Goal: Task Accomplishment & Management: Use online tool/utility

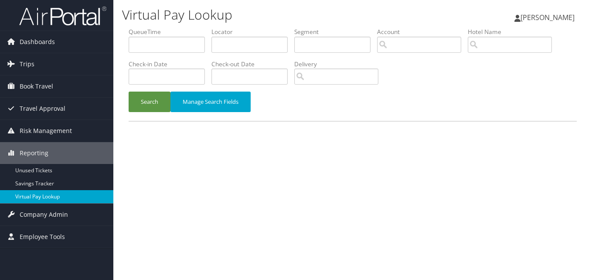
click at [34, 197] on link "Virtual Pay Lookup" at bounding box center [56, 196] width 113 height 13
click at [229, 40] on input "text" at bounding box center [249, 45] width 76 height 16
paste input "EOCCNY"
type input "EOCCNY"
click at [129, 92] on button "Search" at bounding box center [150, 102] width 42 height 20
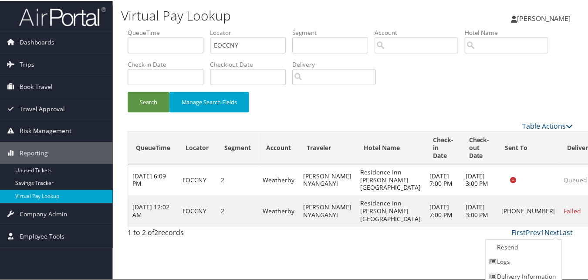
scroll to position [20, 0]
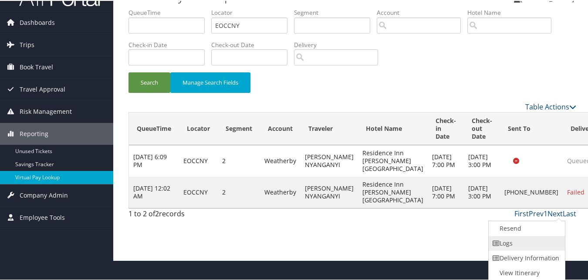
click at [502, 237] on link "Logs" at bounding box center [526, 242] width 75 height 15
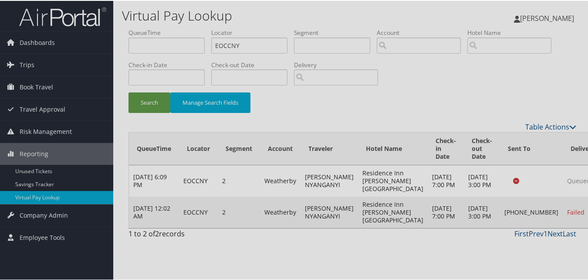
scroll to position [0, 0]
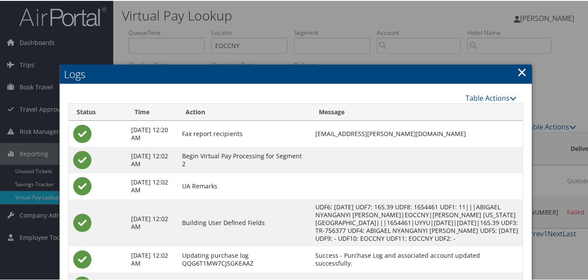
click at [389, 96] on div "Table Actions" at bounding box center [353, 97] width 328 height 10
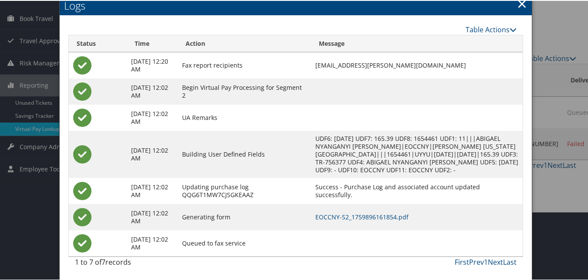
scroll to position [76, 0]
drag, startPoint x: 431, startPoint y: 55, endPoint x: 323, endPoint y: 58, distance: 108.1
click at [323, 58] on td "charris.wayman@chghealthcare.com" at bounding box center [417, 64] width 212 height 26
drag, startPoint x: 323, startPoint y: 58, endPoint x: 472, endPoint y: 66, distance: 148.8
click at [471, 66] on td "charris.wayman@chghealthcare.com" at bounding box center [417, 64] width 212 height 26
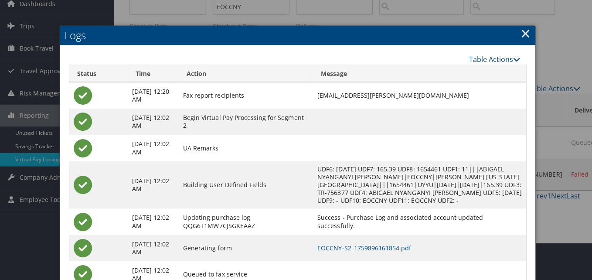
scroll to position [0, 0]
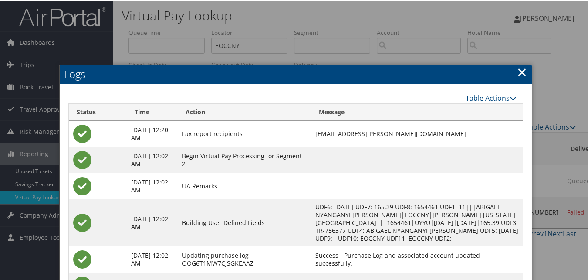
click at [519, 72] on link "×" at bounding box center [522, 70] width 10 height 17
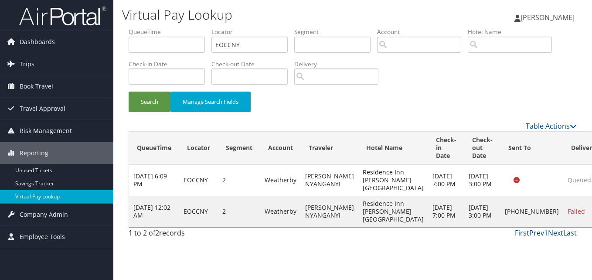
click at [379, 115] on div "Search Manage Search Fields" at bounding box center [352, 106] width 461 height 29
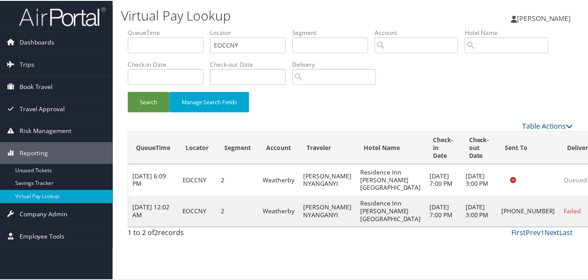
scroll to position [20, 0]
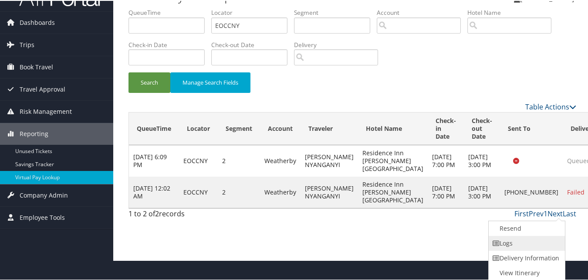
click at [517, 245] on link "Logs" at bounding box center [526, 242] width 75 height 15
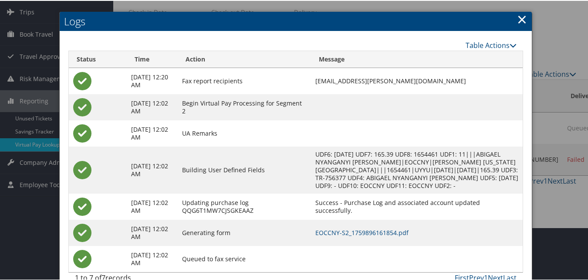
scroll to position [33, 0]
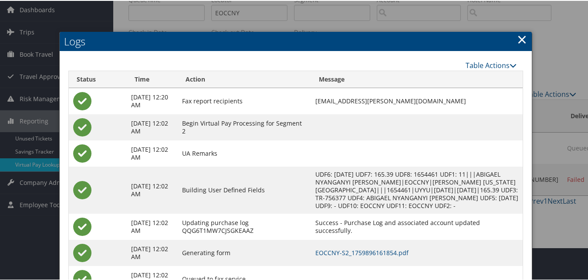
click at [518, 37] on link "×" at bounding box center [522, 38] width 10 height 17
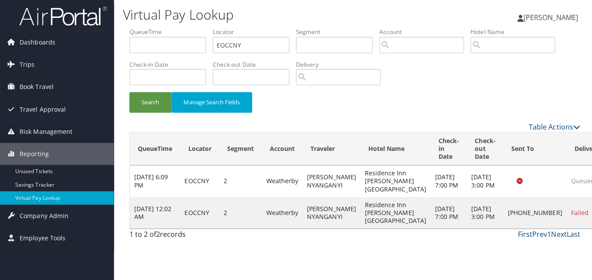
scroll to position [0, 0]
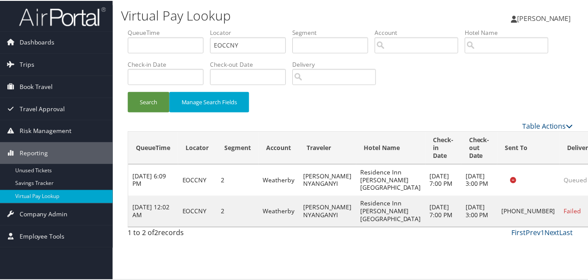
scroll to position [20, 0]
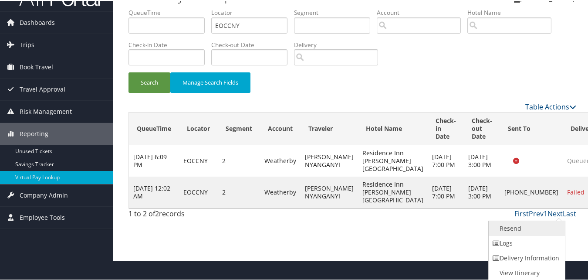
click at [512, 231] on link "Resend" at bounding box center [526, 227] width 75 height 15
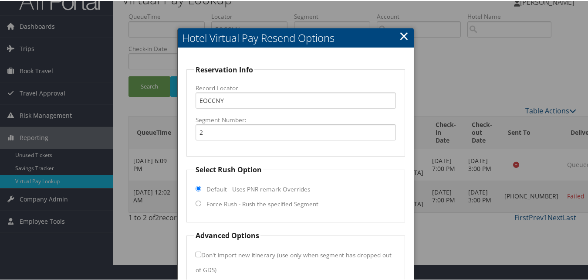
scroll to position [44, 0]
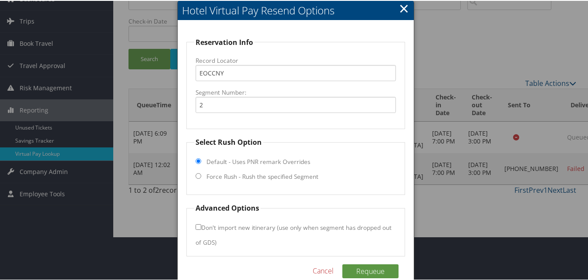
drag, startPoint x: 199, startPoint y: 173, endPoint x: 229, endPoint y: 177, distance: 30.3
click at [199, 173] on input "Force Rush - Rush the specified Segment" at bounding box center [199, 175] width 6 height 6
radio input "true"
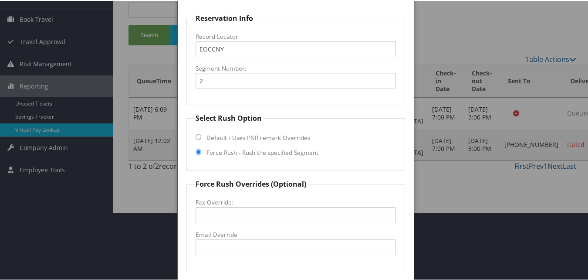
scroll to position [87, 0]
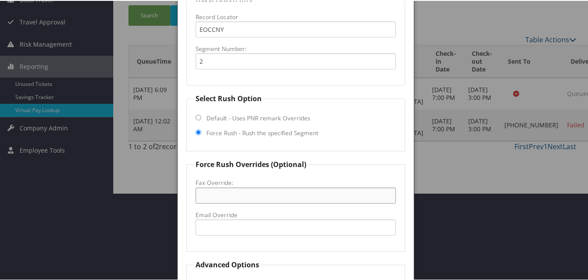
click at [232, 195] on input "Fax Override:" at bounding box center [296, 194] width 200 height 16
click at [227, 232] on input "Email Override" at bounding box center [296, 226] width 200 height 16
paste input "avpri.ri@gmail.com"
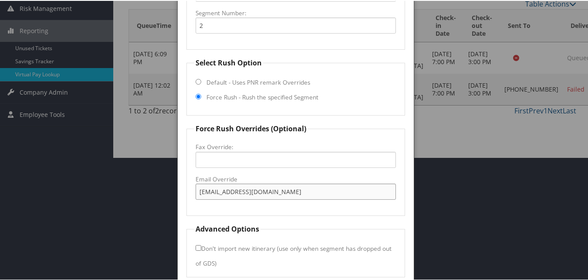
scroll to position [159, 0]
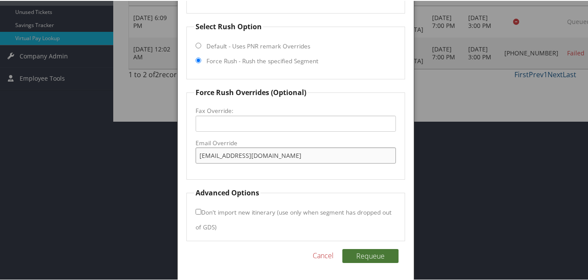
type input "avpri.ri@gmail.com"
click at [372, 253] on button "Requeue" at bounding box center [370, 255] width 56 height 14
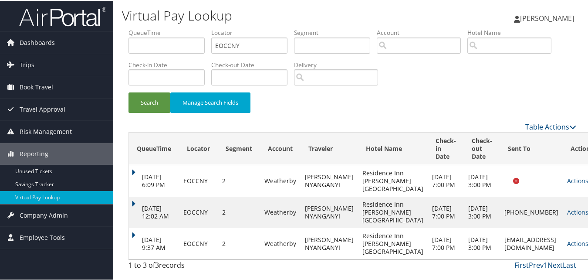
scroll to position [0, 0]
drag, startPoint x: 210, startPoint y: 52, endPoint x: 104, endPoint y: 64, distance: 106.9
click at [105, 63] on div "Dashboards AirPortal 360™ (Manager) My Travel Dashboard Trips Airtinerary® Look…" at bounding box center [296, 140] width 592 height 280
paste input "ITTLES"
type input "ITTLES"
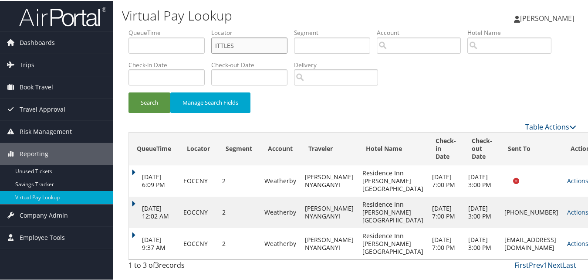
click at [129, 92] on button "Search" at bounding box center [150, 102] width 42 height 20
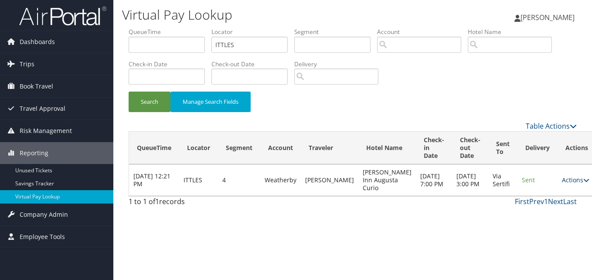
click at [562, 183] on link "Actions" at bounding box center [575, 180] width 27 height 8
click at [537, 209] on link "Logs" at bounding box center [538, 211] width 55 height 15
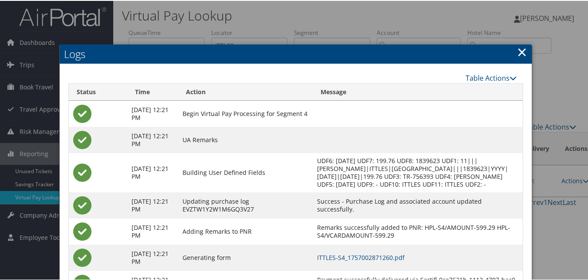
click at [522, 51] on link "×" at bounding box center [522, 50] width 10 height 17
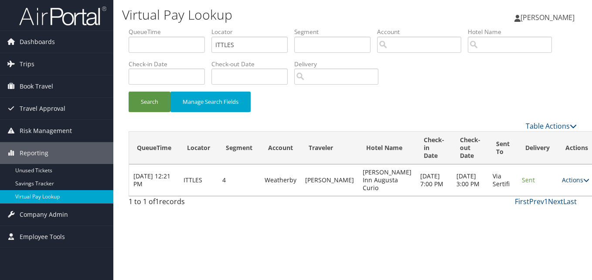
click at [562, 182] on link "Actions" at bounding box center [575, 180] width 27 height 8
click at [536, 212] on link "Logs" at bounding box center [538, 211] width 55 height 15
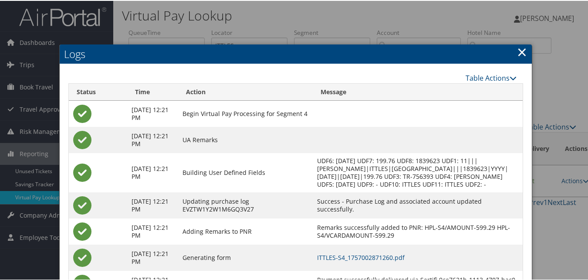
click at [519, 51] on link "×" at bounding box center [522, 50] width 10 height 17
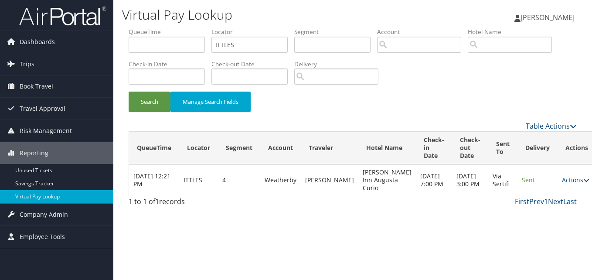
click at [566, 179] on td "Actions Resend Logs View Itinerary" at bounding box center [576, 179] width 38 height 31
click at [583, 183] on icon at bounding box center [586, 180] width 6 height 6
click at [536, 193] on link "Resend" at bounding box center [538, 196] width 55 height 15
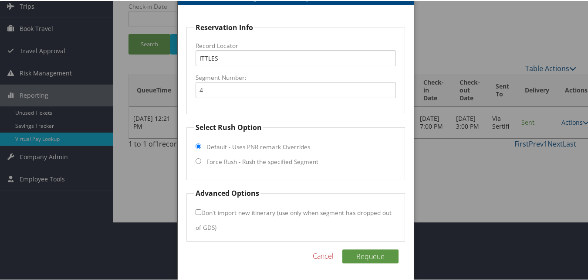
scroll to position [59, 0]
click at [201, 160] on fieldset "Select Rush Option Default - Uses PNR remark Overrides Force Rush - Rush the sp…" at bounding box center [295, 150] width 218 height 58
click at [198, 159] on input "Force Rush - Rush the specified Segment" at bounding box center [199, 160] width 6 height 6
radio input "true"
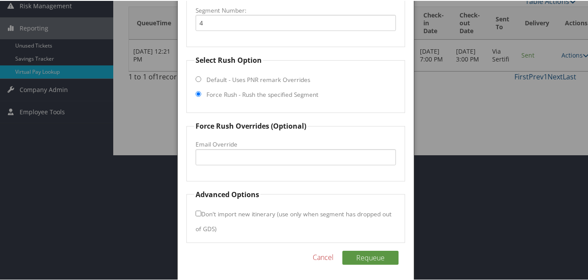
scroll to position [127, 0]
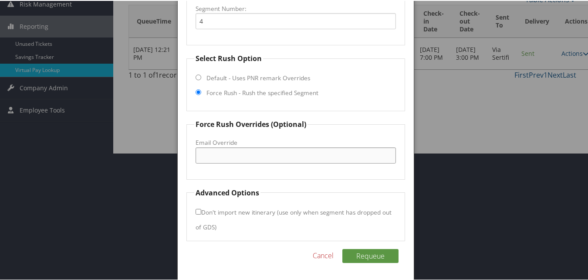
click at [216, 161] on input "Email Override" at bounding box center [296, 154] width 200 height 16
paste input "piguestservices@northph.com"
type input "piguestservices@northph.com"
click at [377, 131] on fieldset "Force Rush Overrides (Optional) Fax Override: Email Override piguestservices@no…" at bounding box center [295, 148] width 218 height 60
click at [368, 254] on button "Requeue" at bounding box center [370, 255] width 56 height 14
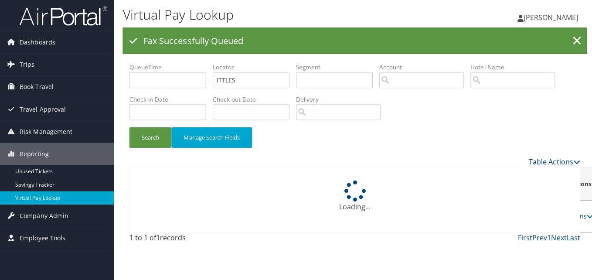
scroll to position [0, 0]
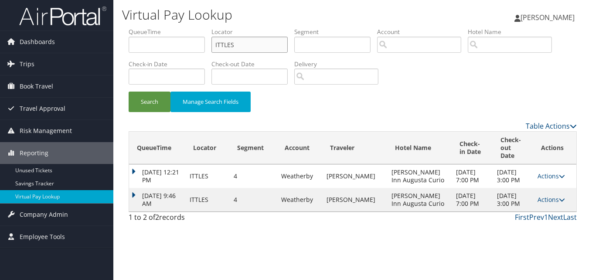
drag, startPoint x: 236, startPoint y: 45, endPoint x: 118, endPoint y: 44, distance: 118.5
click at [118, 44] on div "Virtual Pay Lookup Luke Perry Luke Perry My Settings Travel Agency Contacts Vie…" at bounding box center [352, 140] width 478 height 280
paste input "GIRNK"
type input "GIRNKS"
click at [129, 92] on button "Search" at bounding box center [150, 102] width 42 height 20
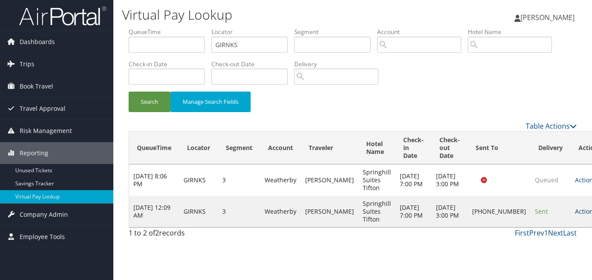
click at [575, 214] on link "Actions" at bounding box center [588, 211] width 27 height 8
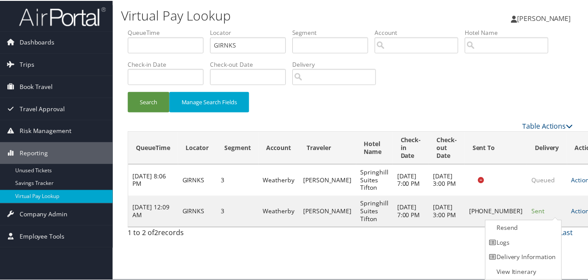
scroll to position [0, 0]
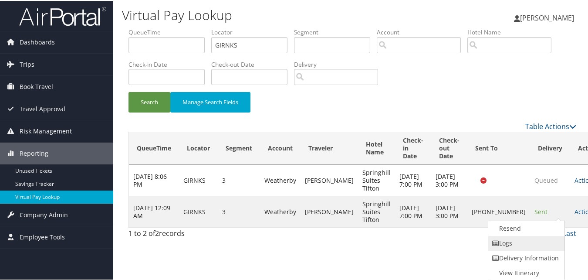
click at [509, 244] on link "Logs" at bounding box center [525, 242] width 75 height 15
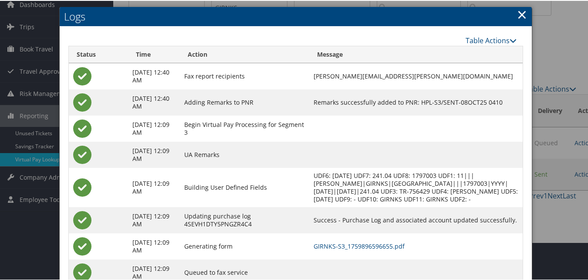
scroll to position [75, 0]
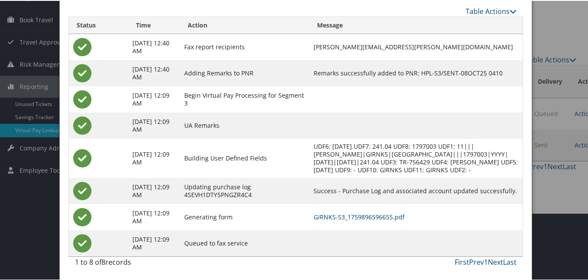
drag, startPoint x: 366, startPoint y: 215, endPoint x: 344, endPoint y: 185, distance: 37.4
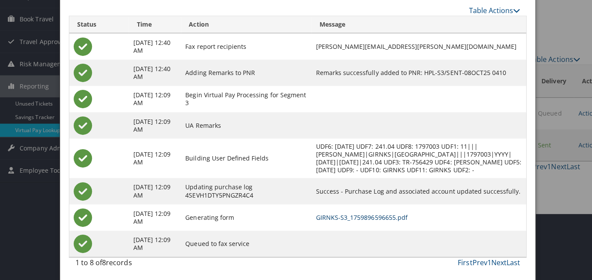
scroll to position [0, 0]
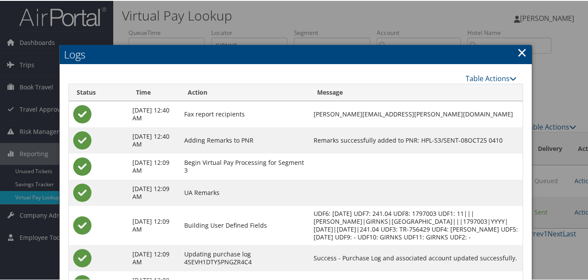
click at [520, 50] on link "×" at bounding box center [522, 51] width 10 height 17
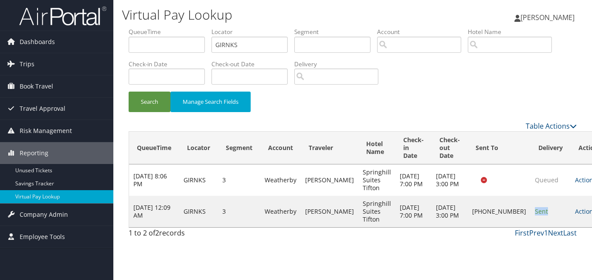
drag, startPoint x: 510, startPoint y: 215, endPoint x: 494, endPoint y: 216, distance: 16.6
click at [530, 216] on td "Sent" at bounding box center [550, 211] width 40 height 31
drag, startPoint x: 494, startPoint y: 216, endPoint x: 516, endPoint y: 227, distance: 25.3
click at [530, 227] on td "Sent" at bounding box center [550, 211] width 40 height 31
click at [575, 215] on link "Actions" at bounding box center [588, 211] width 27 height 8
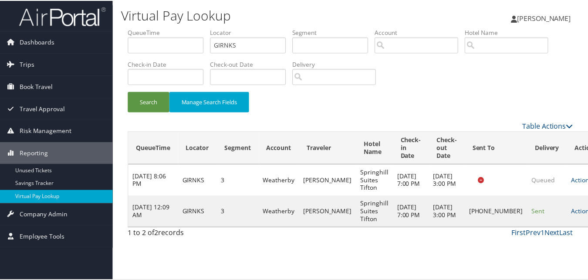
scroll to position [0, 0]
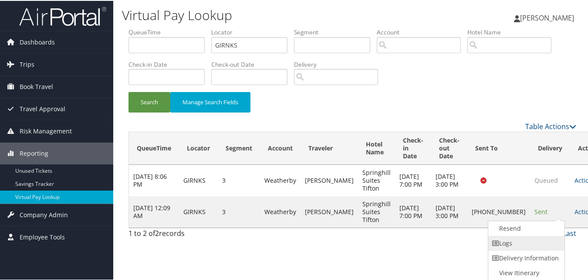
click at [516, 242] on link "Logs" at bounding box center [525, 242] width 75 height 15
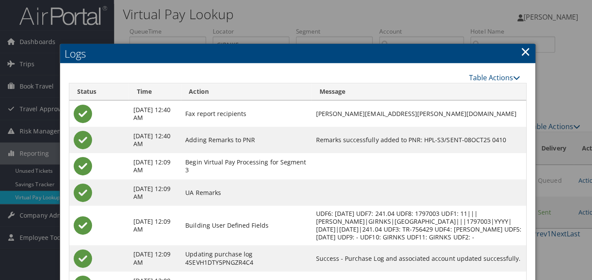
scroll to position [0, 0]
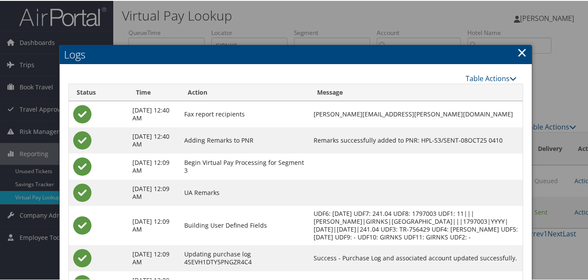
click at [518, 48] on link "×" at bounding box center [522, 51] width 10 height 17
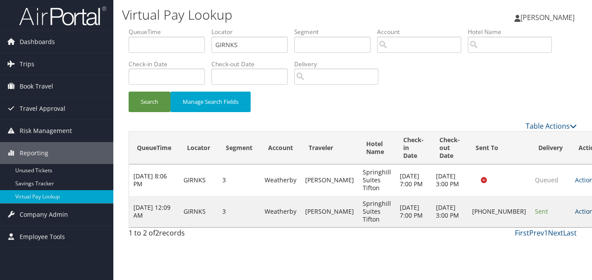
click at [591, 214] on icon at bounding box center [599, 211] width 6 height 6
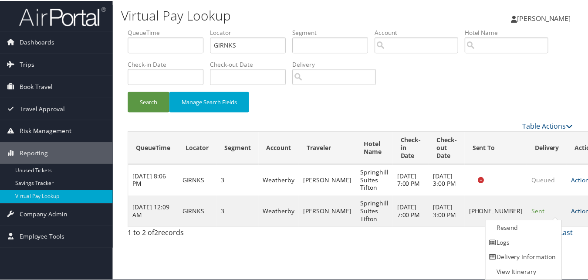
scroll to position [0, 0]
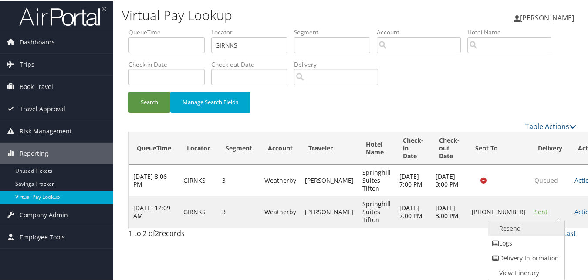
click at [525, 227] on link "Resend" at bounding box center [525, 227] width 75 height 15
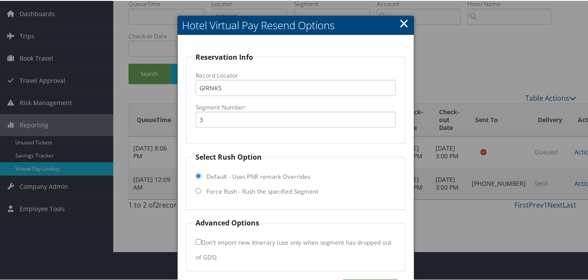
scroll to position [59, 0]
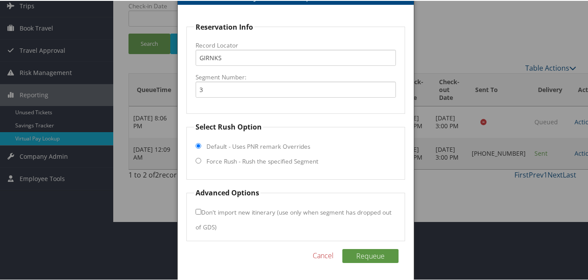
click at [199, 161] on input "Force Rush - Rush the specified Segment" at bounding box center [199, 160] width 6 height 6
radio input "true"
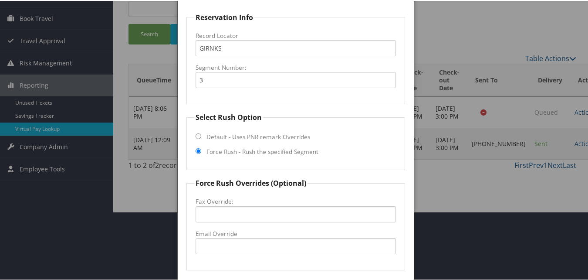
scroll to position [15, 0]
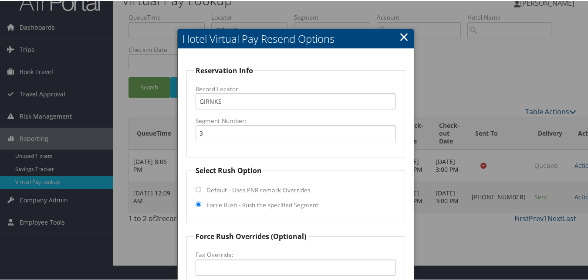
click at [400, 41] on link "×" at bounding box center [404, 35] width 10 height 17
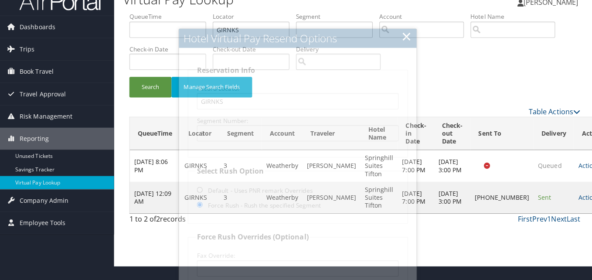
scroll to position [0, 0]
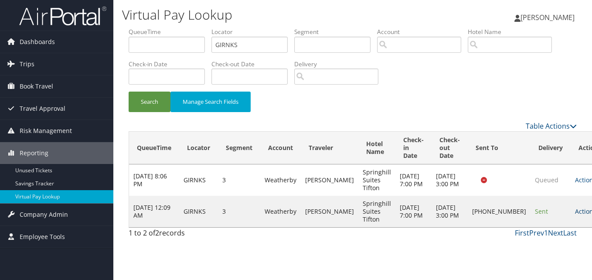
click at [575, 215] on link "Actions" at bounding box center [588, 211] width 27 height 8
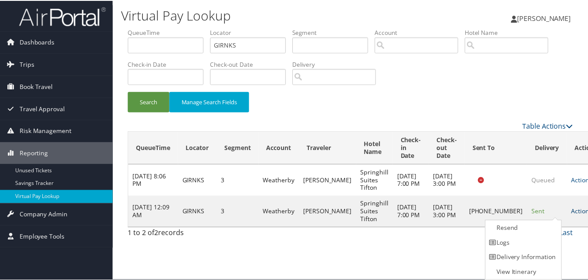
scroll to position [0, 0]
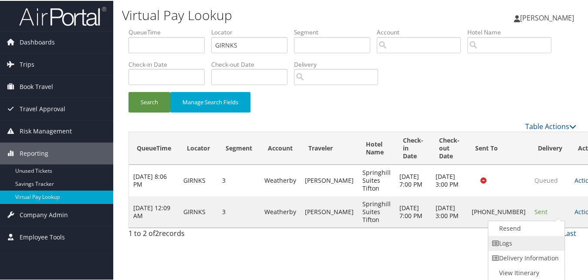
click at [503, 247] on link "Logs" at bounding box center [525, 242] width 75 height 15
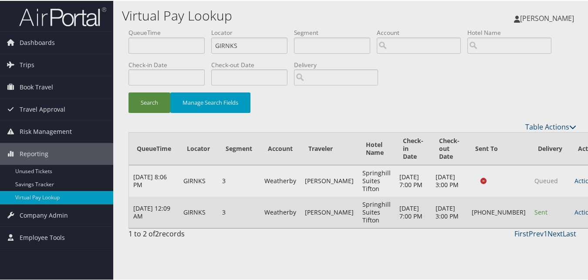
scroll to position [0, 0]
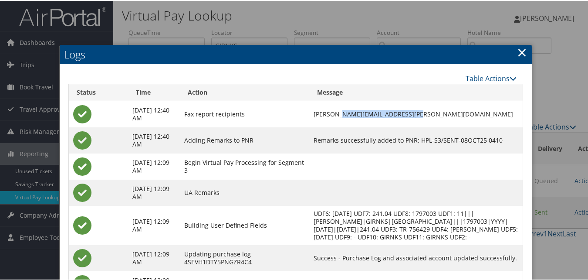
drag, startPoint x: 431, startPoint y: 113, endPoint x: 355, endPoint y: 114, distance: 75.8
click at [355, 114] on td "michelle.burt@chghealthcare.com" at bounding box center [416, 113] width 214 height 26
drag, startPoint x: 355, startPoint y: 114, endPoint x: 422, endPoint y: 125, distance: 68.1
click at [418, 153] on td at bounding box center [416, 166] width 214 height 26
drag, startPoint x: 429, startPoint y: 115, endPoint x: 325, endPoint y: 117, distance: 104.2
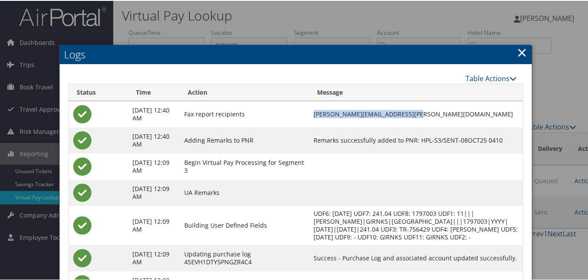
click at [325, 117] on tr "Oct 8, 2025 12:40 AM Fax report recipients michelle.burt@chghealthcare.com" at bounding box center [296, 113] width 454 height 26
click at [417, 165] on td at bounding box center [416, 166] width 214 height 26
drag, startPoint x: 427, startPoint y: 113, endPoint x: 336, endPoint y: 111, distance: 90.7
click at [336, 111] on td "michelle.burt@chghealthcare.com" at bounding box center [416, 113] width 214 height 26
drag, startPoint x: 336, startPoint y: 111, endPoint x: 432, endPoint y: 120, distance: 96.3
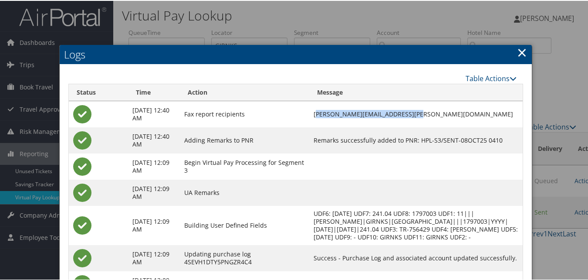
click at [432, 120] on td "michelle.burt@chghealthcare.com" at bounding box center [416, 113] width 214 height 26
drag, startPoint x: 252, startPoint y: 114, endPoint x: 195, endPoint y: 114, distance: 57.1
click at [195, 114] on td "Fax report recipients" at bounding box center [245, 113] width 130 height 26
drag, startPoint x: 195, startPoint y: 114, endPoint x: 267, endPoint y: 120, distance: 72.6
click at [267, 120] on td "Fax report recipients" at bounding box center [245, 113] width 130 height 26
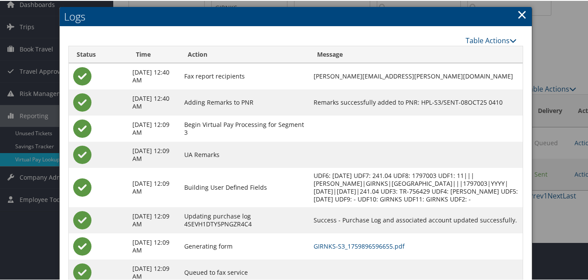
scroll to position [75, 0]
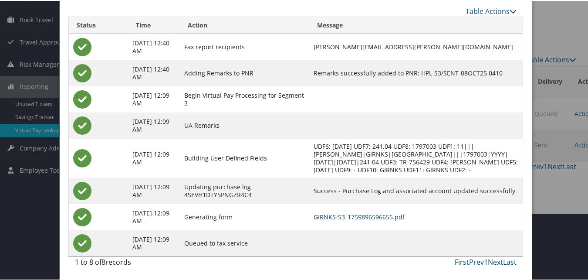
drag, startPoint x: 164, startPoint y: 44, endPoint x: 133, endPoint y: 33, distance: 33.1
click at [133, 33] on td "Oct 8, 2025 12:40 AM" at bounding box center [154, 46] width 52 height 26
copy td "Oct 8, 2025 12:40 AM"
click at [180, 59] on td "Oct 8, 2025 12:40 AM" at bounding box center [154, 72] width 52 height 26
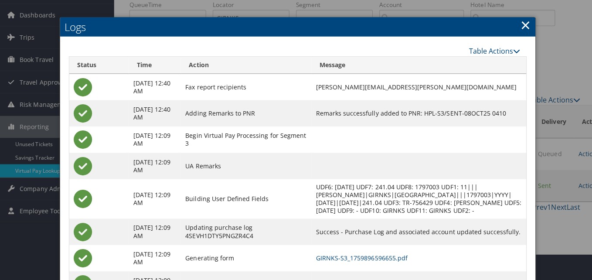
scroll to position [0, 0]
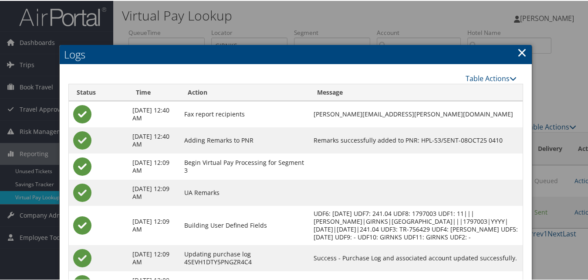
click at [521, 51] on link "×" at bounding box center [522, 51] width 10 height 17
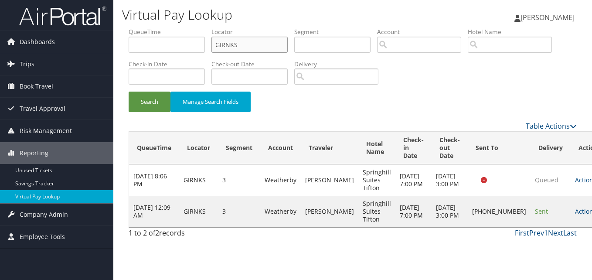
click at [250, 44] on input "GIRNKS" at bounding box center [249, 45] width 76 height 16
click at [129, 92] on button "Search" at bounding box center [150, 102] width 42 height 20
click at [37, 202] on link "Virtual Pay Lookup" at bounding box center [56, 196] width 113 height 13
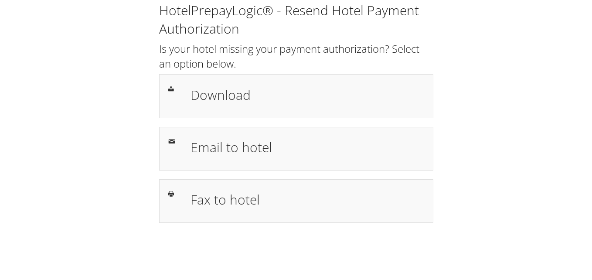
click at [487, 183] on div "HotelPrepayLogic® - Resend Hotel Payment Authorization Is your hotel missing yo…" at bounding box center [296, 115] width 574 height 231
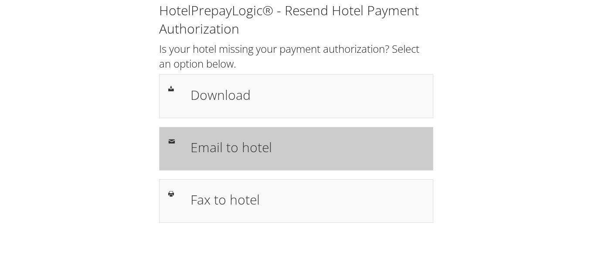
click at [268, 149] on h1 "Email to hotel" at bounding box center [307, 147] width 234 height 20
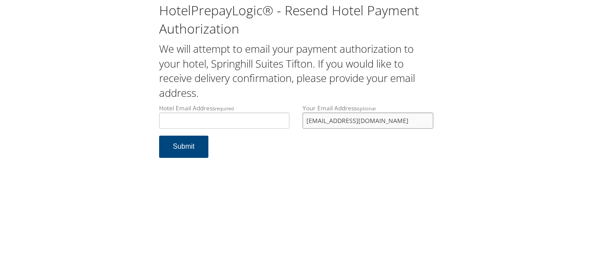
drag, startPoint x: 387, startPoint y: 120, endPoint x: 303, endPoint y: 125, distance: 83.8
click at [303, 125] on input "moquinnmd@yahoo.com" at bounding box center [367, 120] width 131 height 16
click at [386, 138] on form "Hotel Email Address required Hotel email address is required Your Email Address…" at bounding box center [296, 135] width 274 height 63
drag, startPoint x: 381, startPoint y: 119, endPoint x: 274, endPoint y: 128, distance: 107.1
click at [274, 128] on div "Hotel Email Address required Hotel email address is required Your Email Address…" at bounding box center [296, 120] width 287 height 32
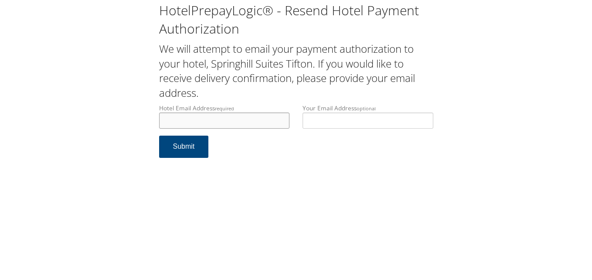
click at [238, 125] on input "Hotel Email Address required" at bounding box center [224, 120] width 131 height 16
click at [353, 156] on form "Hotel Email Address required Hotel email address is required Your Email Address…" at bounding box center [296, 135] width 274 height 63
click at [354, 124] on input "Your Email Address optional" at bounding box center [367, 120] width 131 height 16
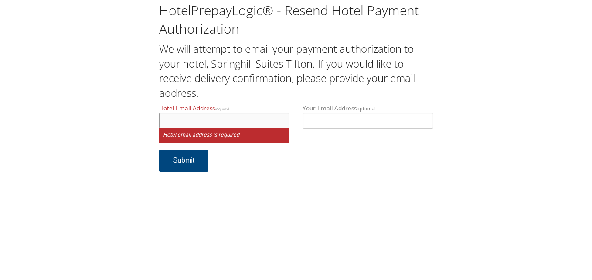
click at [192, 118] on input "Hotel Email Address required" at bounding box center [224, 120] width 131 height 16
click at [338, 150] on form "Hotel Email Address required Hotel email address is required Your Email Address…" at bounding box center [296, 142] width 274 height 77
click at [240, 121] on input "Hotel Email Address required" at bounding box center [224, 120] width 131 height 16
click at [395, 226] on div "HotelPrepayLogic® - Resend Hotel Payment Authorization We will attempt to email…" at bounding box center [296, 140] width 592 height 280
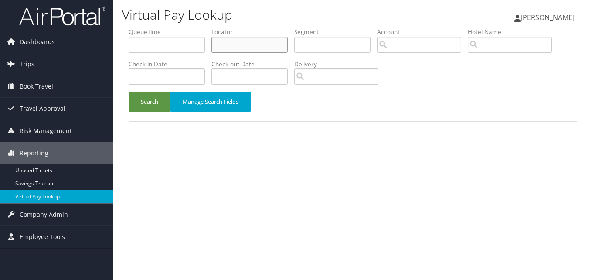
click at [230, 47] on input "text" at bounding box center [249, 45] width 76 height 16
paste input "DEVCYT"
click at [129, 92] on button "Search" at bounding box center [150, 102] width 42 height 20
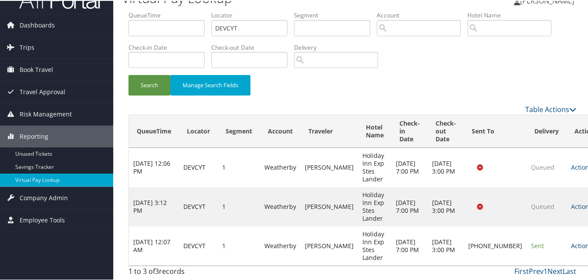
click at [571, 246] on link "Actions" at bounding box center [584, 245] width 27 height 8
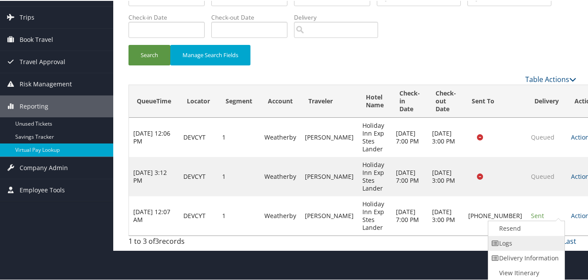
click at [518, 243] on link "Logs" at bounding box center [525, 242] width 75 height 15
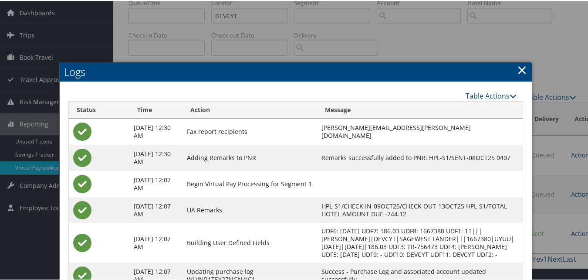
scroll to position [27, 0]
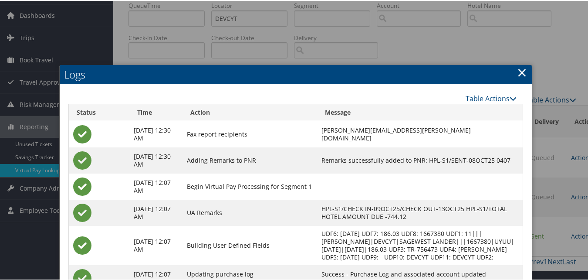
click at [522, 71] on link "×" at bounding box center [522, 71] width 10 height 17
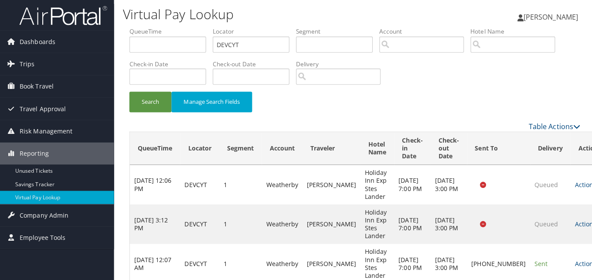
scroll to position [0, 0]
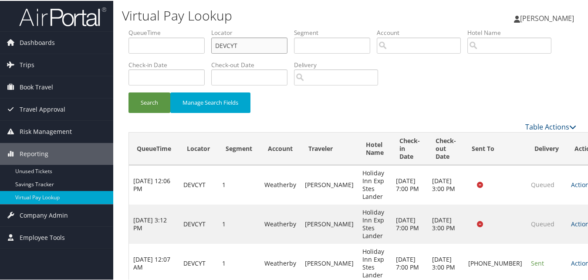
drag, startPoint x: 133, startPoint y: 42, endPoint x: 123, endPoint y: 42, distance: 10.0
click at [129, 42] on form "QueueTime Locator DEVCYT Segment Account Traveler Hotel Name Check-in Date Chec…" at bounding box center [353, 73] width 448 height 93
paste input "CYFAUZ"
type input "CYFAUZ"
click at [129, 92] on button "Search" at bounding box center [150, 102] width 42 height 20
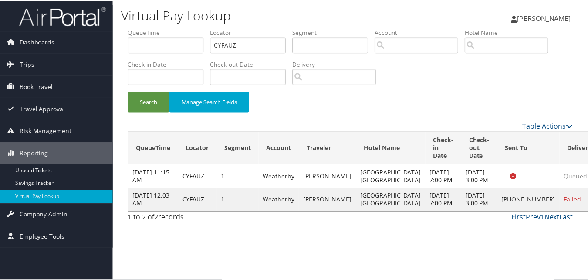
scroll to position [0, 0]
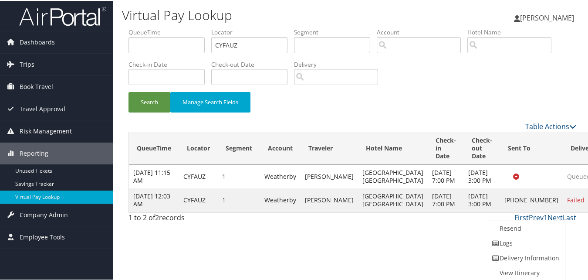
click at [522, 240] on link "Logs" at bounding box center [525, 242] width 75 height 15
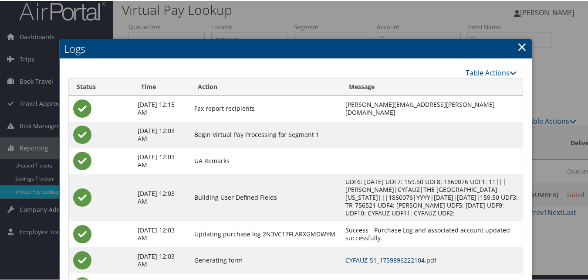
scroll to position [5, 0]
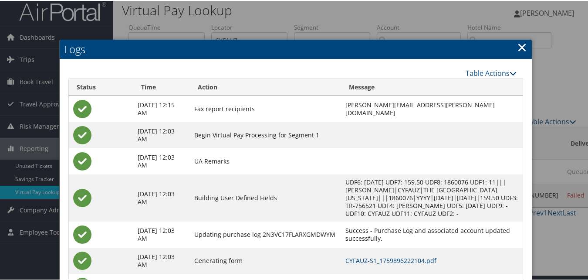
click at [521, 47] on link "×" at bounding box center [522, 45] width 10 height 17
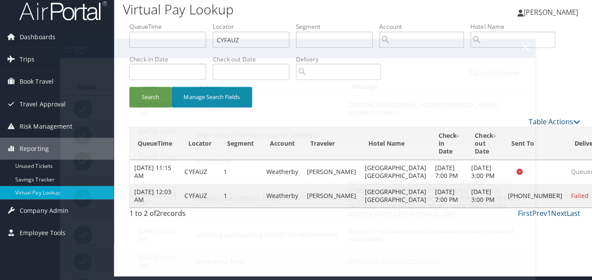
scroll to position [0, 0]
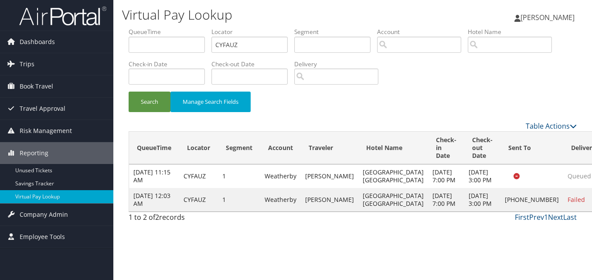
drag, startPoint x: 553, startPoint y: 215, endPoint x: 563, endPoint y: 224, distance: 13.6
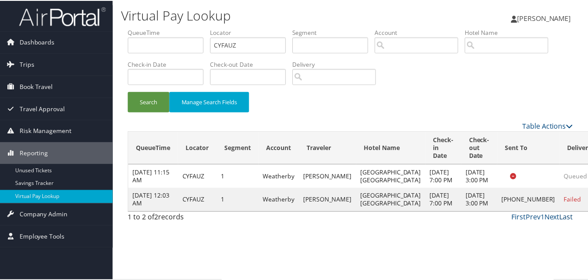
scroll to position [0, 0]
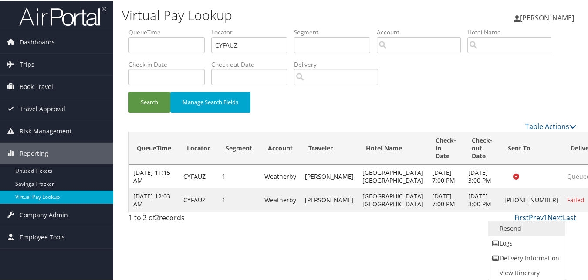
click at [519, 227] on link "Resend" at bounding box center [525, 227] width 75 height 15
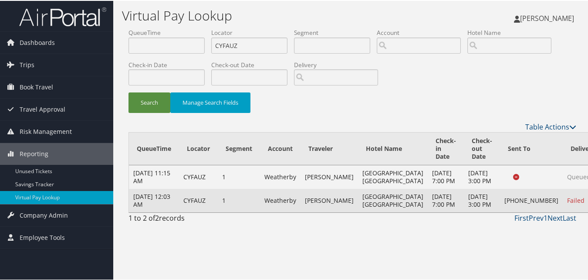
scroll to position [0, 0]
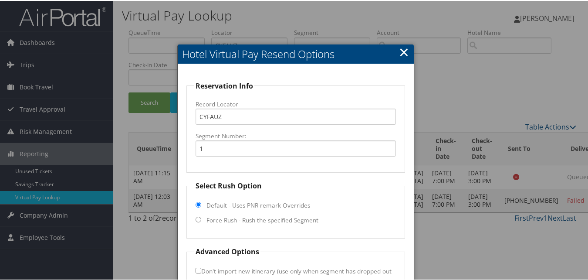
click at [199, 220] on input "Force Rush - Rush the specified Segment" at bounding box center [199, 219] width 6 height 6
radio input "true"
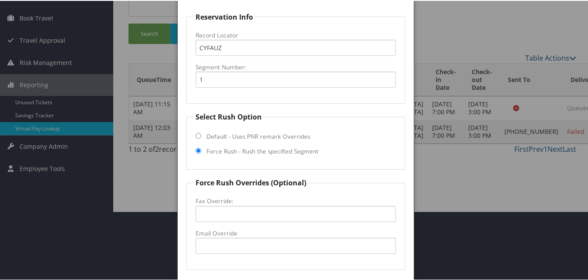
scroll to position [131, 0]
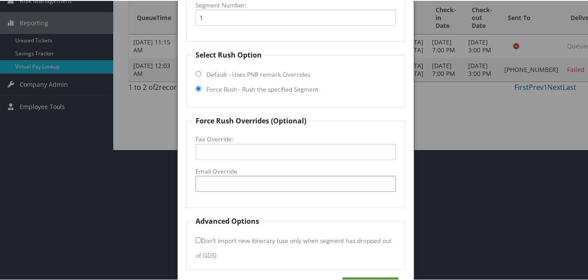
click at [204, 183] on input "Email Override" at bounding box center [296, 183] width 200 height 16
paste input "[EMAIL_ADDRESS][DOMAIN_NAME]"
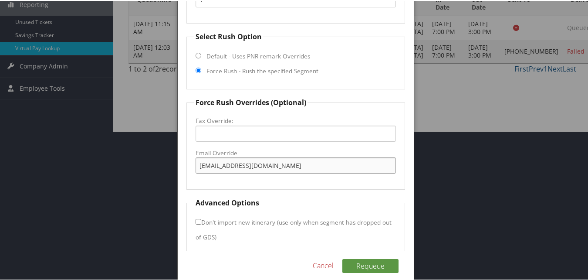
scroll to position [159, 0]
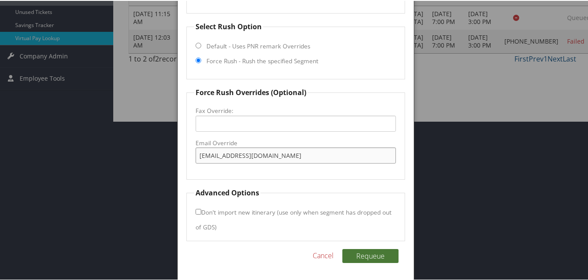
type input "[EMAIL_ADDRESS][DOMAIN_NAME]"
click at [365, 253] on button "Requeue" at bounding box center [370, 255] width 56 height 14
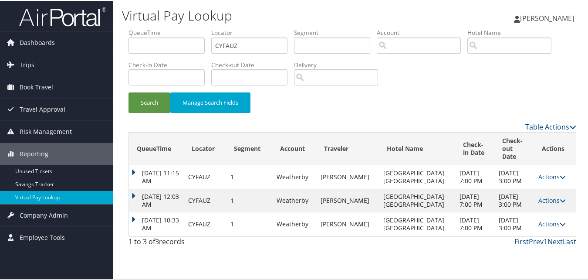
scroll to position [0, 0]
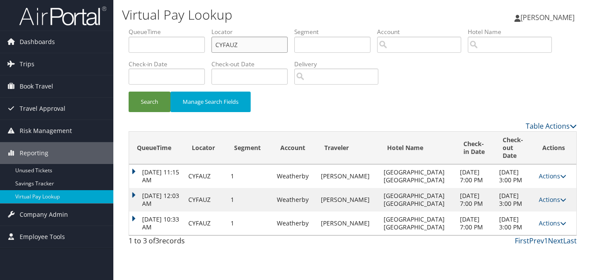
drag, startPoint x: 245, startPoint y: 43, endPoint x: 136, endPoint y: 43, distance: 109.4
click at [136, 27] on ul "QueueTime Locator CYFAUZ Segment Account Traveler Hotel Name Check-in Date Chec…" at bounding box center [353, 27] width 448 height 0
paste input "WKUZRV"
type input "WKUZRV"
click at [129, 92] on button "Search" at bounding box center [150, 102] width 42 height 20
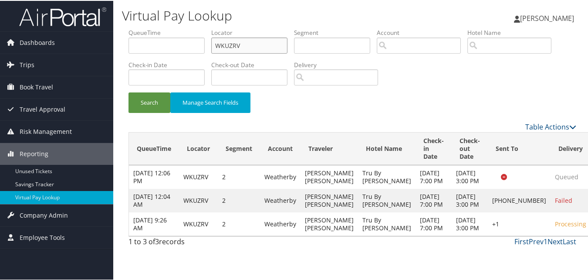
scroll to position [2, 0]
click at [452, 79] on div "Search Manage Search Fields" at bounding box center [352, 73] width 461 height 93
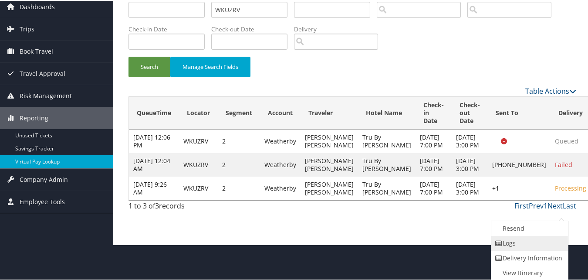
click at [526, 244] on link "Logs" at bounding box center [529, 242] width 75 height 15
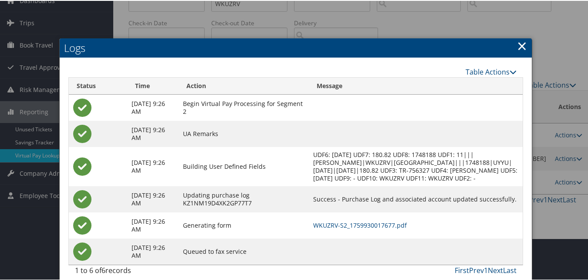
scroll to position [14, 0]
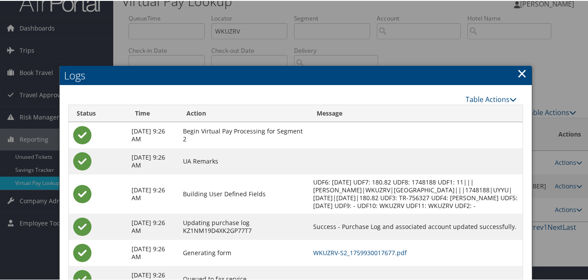
click at [522, 74] on link "×" at bounding box center [522, 72] width 10 height 17
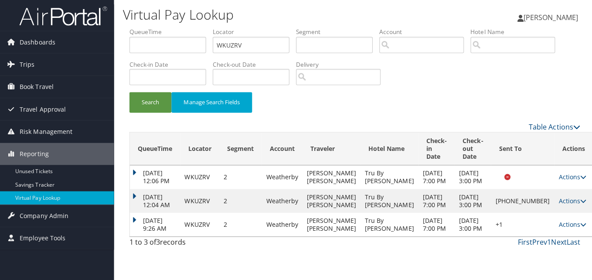
scroll to position [0, 0]
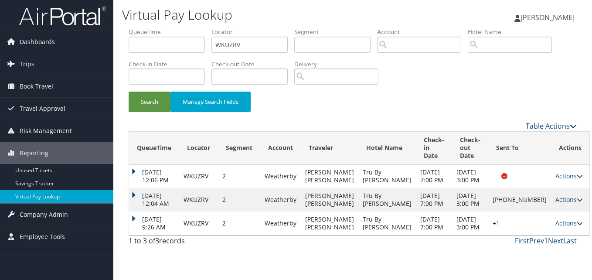
click at [414, 86] on div "Search Manage Search Fields" at bounding box center [352, 73] width 461 height 93
